Goal: Transaction & Acquisition: Subscribe to service/newsletter

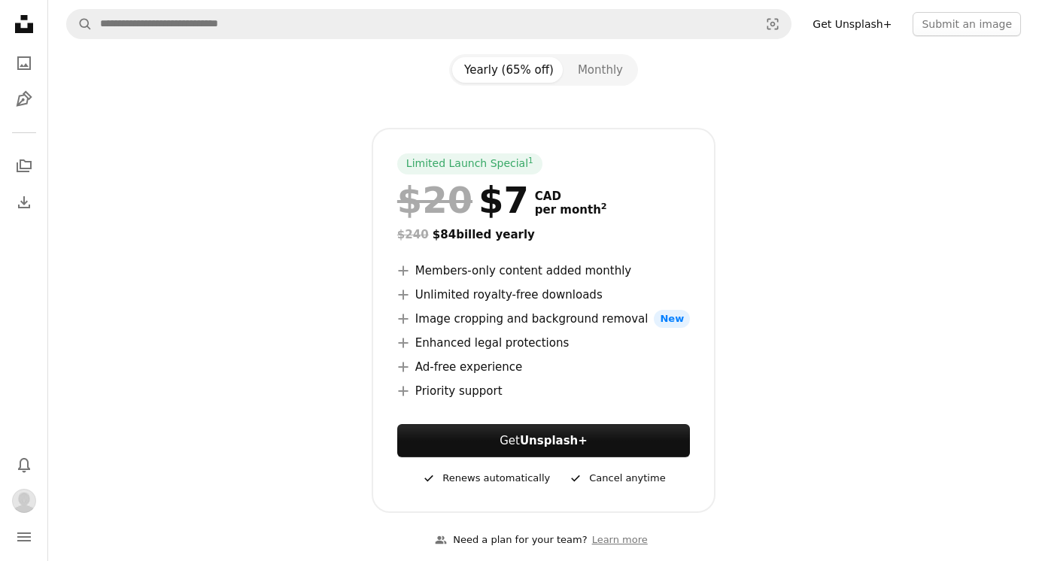
scroll to position [162, 0]
click at [577, 87] on div at bounding box center [543, 108] width 955 height 42
click at [582, 83] on button "Monthly" at bounding box center [600, 71] width 69 height 26
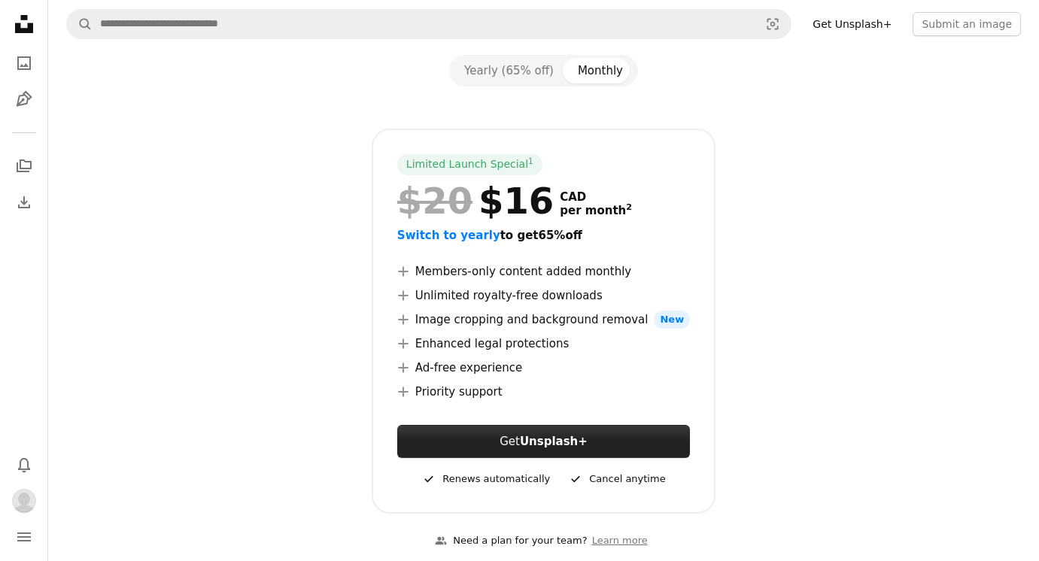
click at [551, 447] on strong "Unsplash+" at bounding box center [554, 442] width 68 height 14
